Goal: Information Seeking & Learning: Learn about a topic

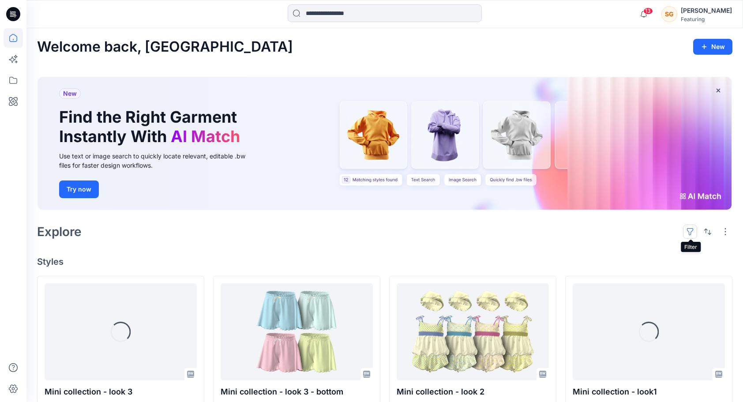
click at [695, 232] on button "button" at bounding box center [690, 231] width 14 height 14
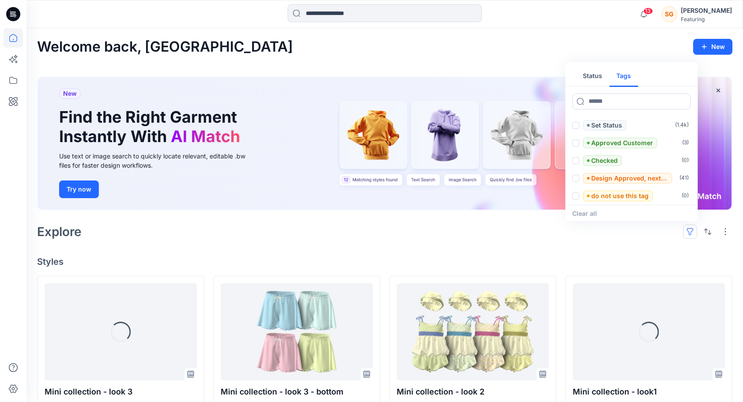
click at [625, 73] on button "Tags" at bounding box center [623, 76] width 29 height 21
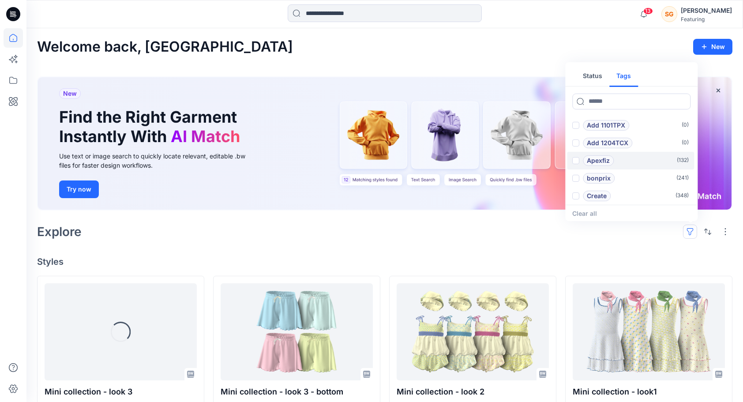
click at [575, 157] on span at bounding box center [575, 160] width 7 height 7
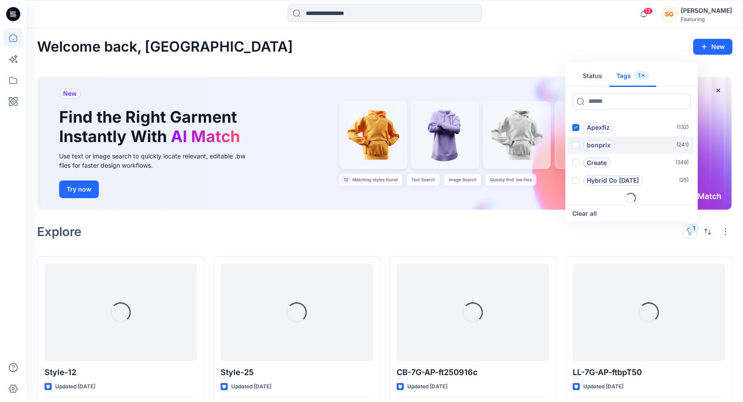
scroll to position [35, 0]
click at [580, 178] on div "Hybrid Co [DATE]" at bounding box center [607, 178] width 71 height 11
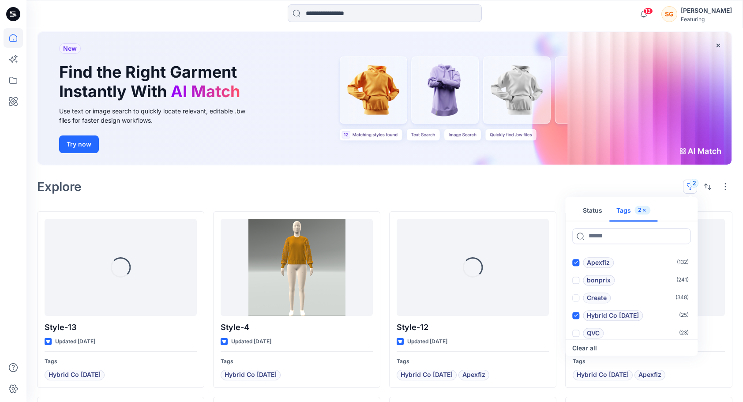
scroll to position [27, 0]
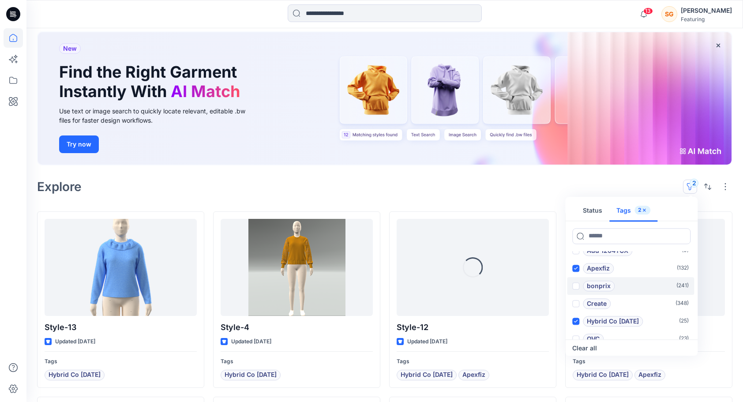
click at [576, 286] on span at bounding box center [575, 285] width 7 height 7
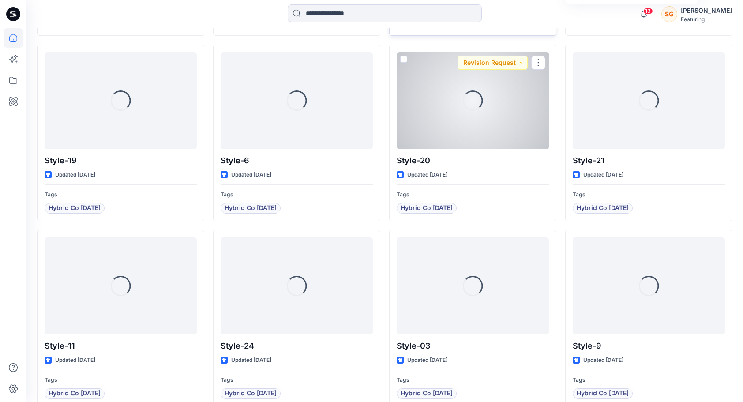
scroll to position [442, 0]
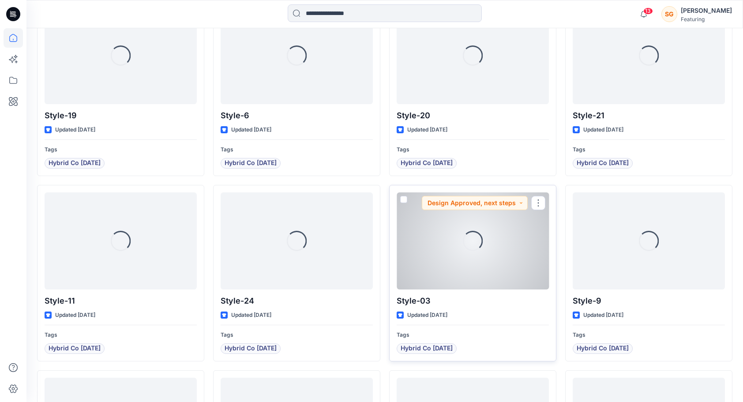
click at [482, 264] on div "Loading..." at bounding box center [472, 240] width 152 height 97
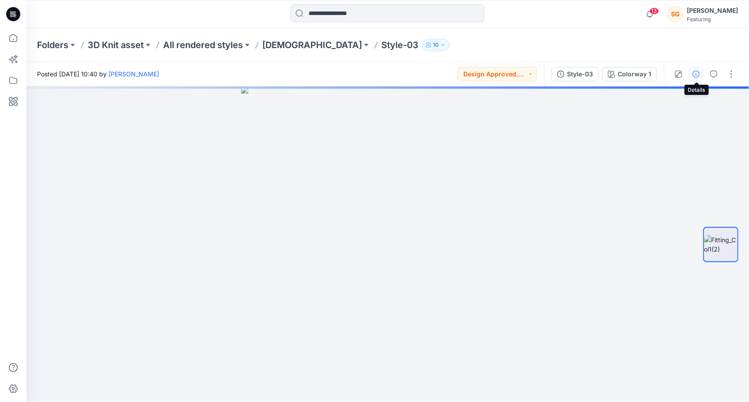
click at [699, 74] on icon "button" at bounding box center [696, 74] width 7 height 7
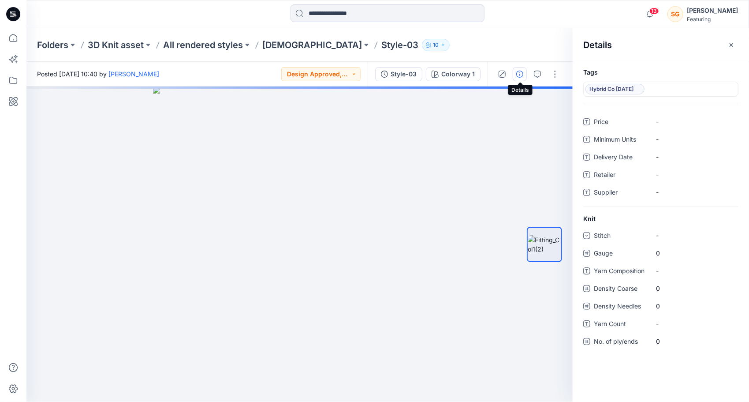
click at [520, 75] on icon "button" at bounding box center [519, 74] width 7 height 7
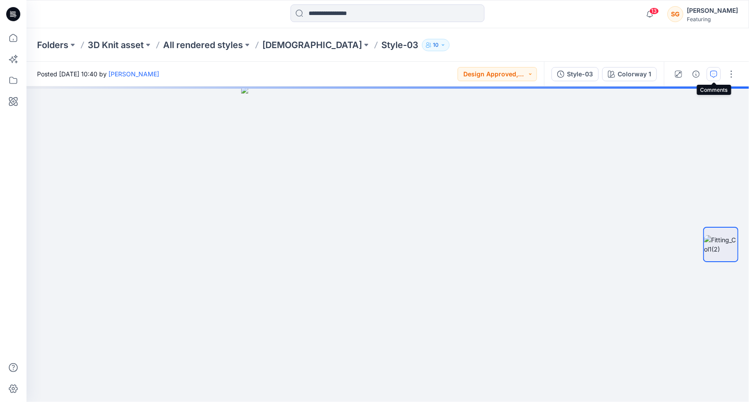
click at [714, 73] on icon "button" at bounding box center [713, 74] width 7 height 7
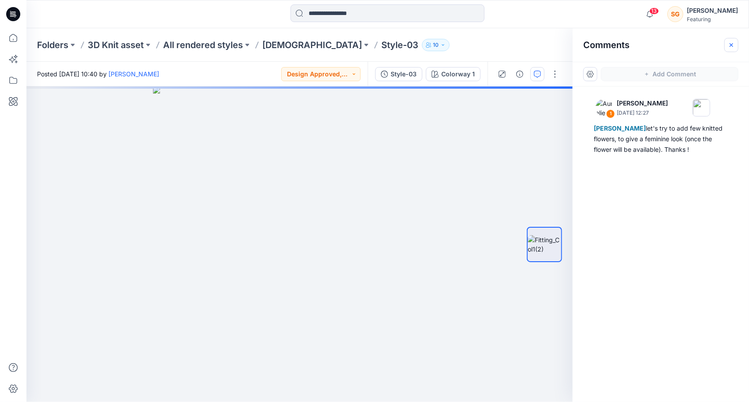
click at [730, 44] on icon "button" at bounding box center [732, 45] width 4 height 4
